Goal: Register for event/course

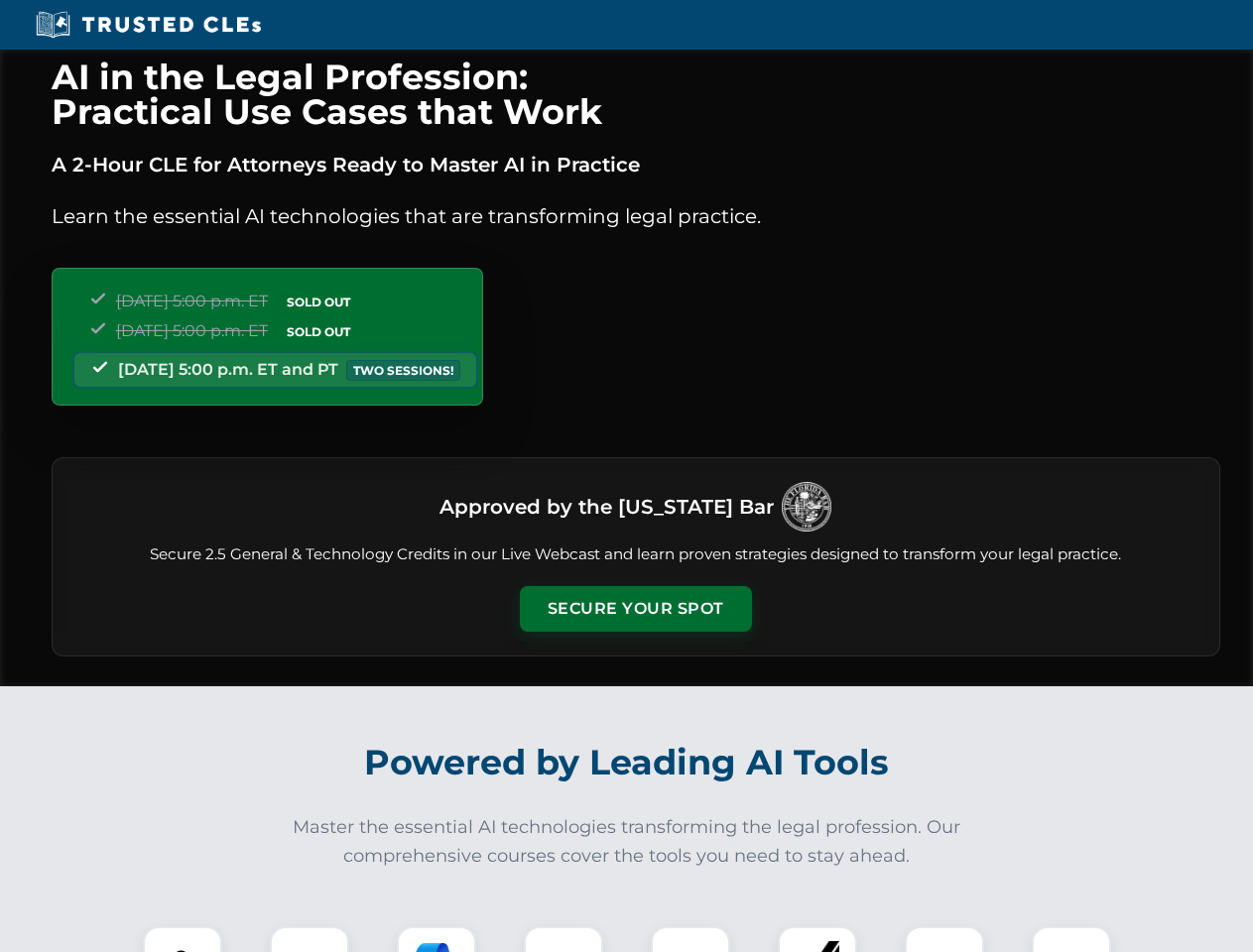
click at [634, 609] on button "Secure Your Spot" at bounding box center [635, 609] width 232 height 46
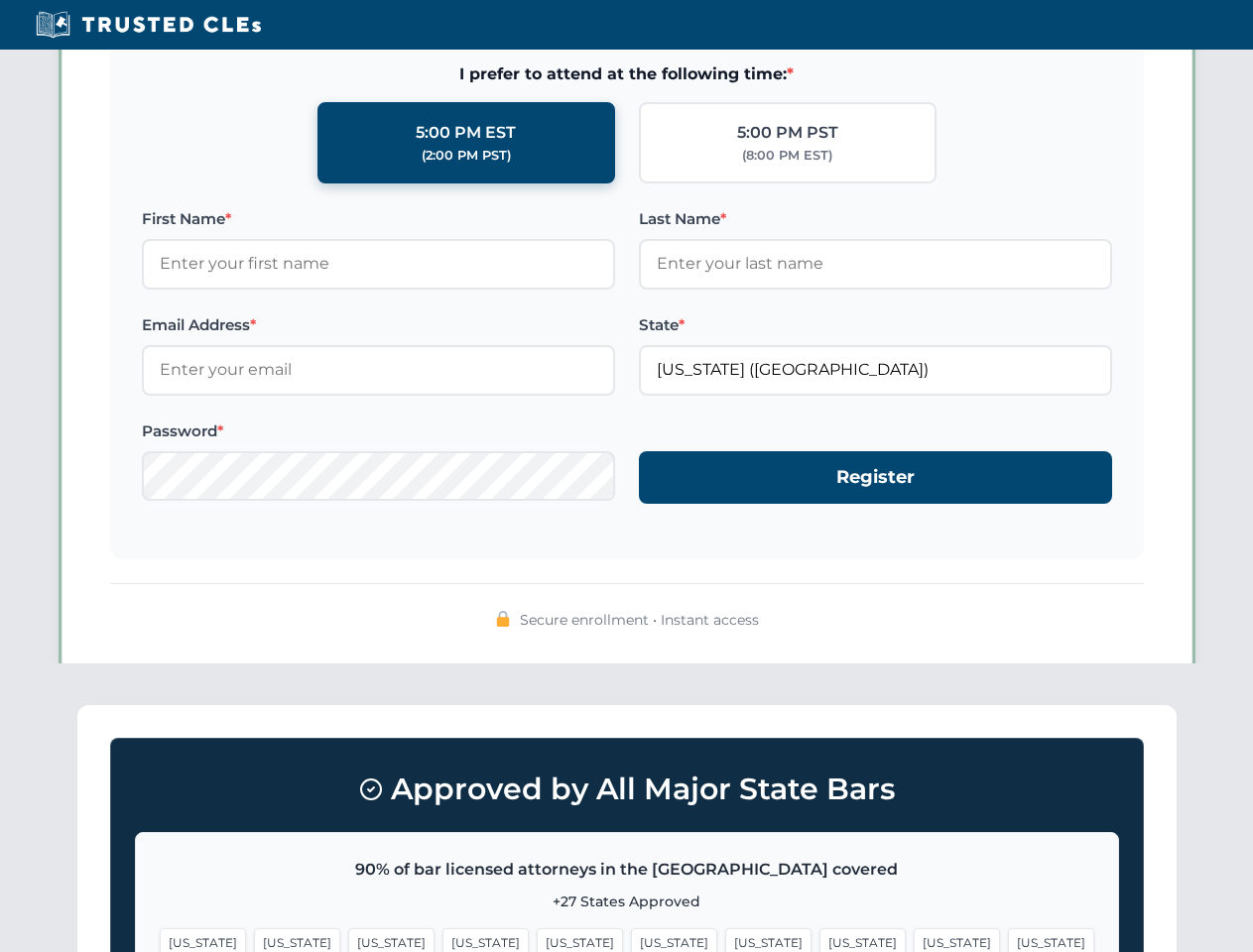
click at [630, 939] on span "[US_STATE]" at bounding box center [673, 942] width 87 height 29
click at [725, 939] on span "[US_STATE]" at bounding box center [768, 942] width 87 height 29
click at [913, 939] on span "[US_STATE]" at bounding box center [956, 942] width 87 height 29
